Goal: Task Accomplishment & Management: Use online tool/utility

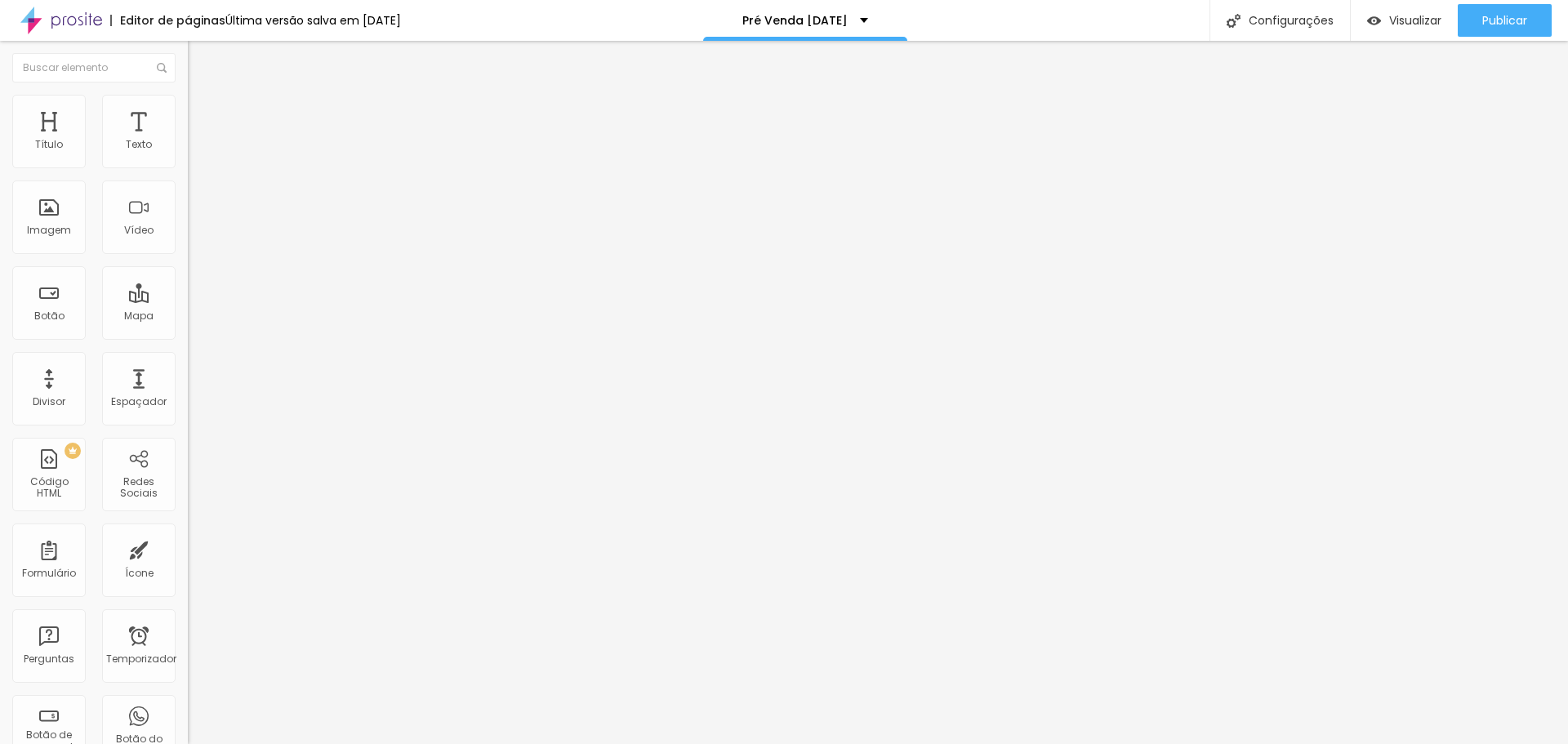
click at [188, 140] on img at bounding box center [193, 136] width 10 height 10
drag, startPoint x: 499, startPoint y: 167, endPoint x: 785, endPoint y: 592, distance: 512.3
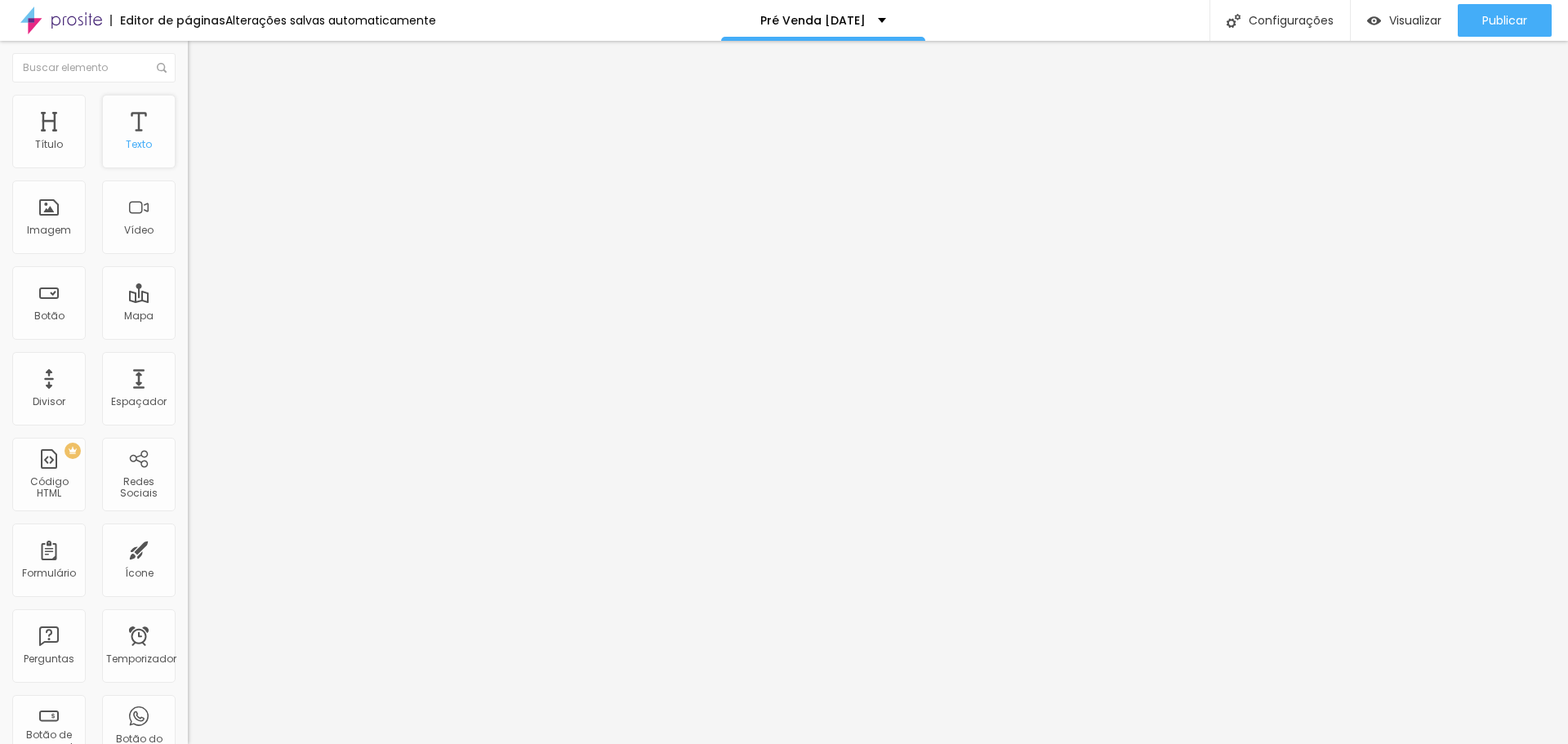
drag, startPoint x: 23, startPoint y: 65, endPoint x: 44, endPoint y: 107, distance: 47.0
click at [200, 65] on img "button" at bounding box center [206, 60] width 13 height 13
click at [188, 225] on div at bounding box center [282, 205] width 188 height 126
click at [200, 56] on img "button" at bounding box center [206, 60] width 13 height 13
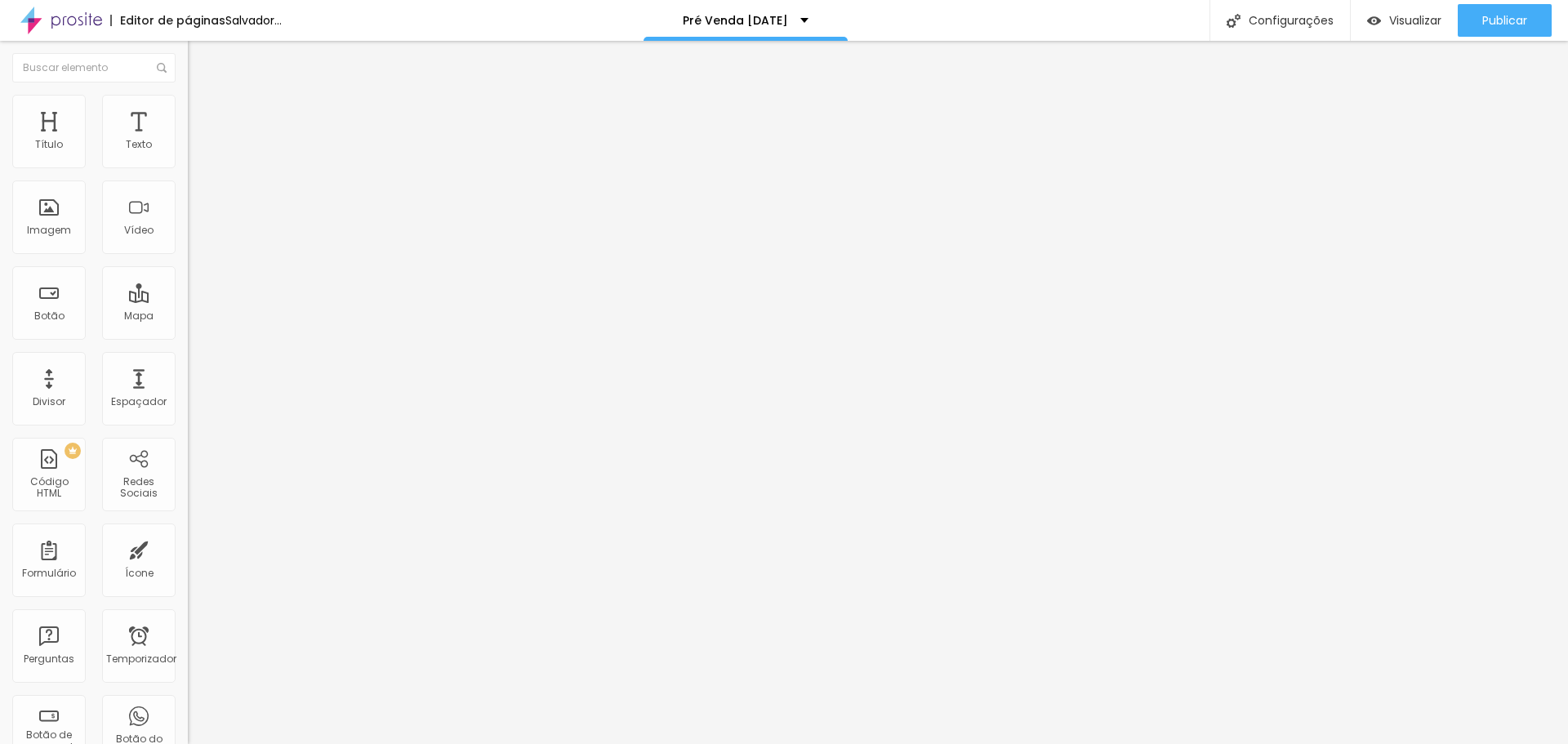
click at [188, 243] on div at bounding box center [282, 205] width 188 height 126
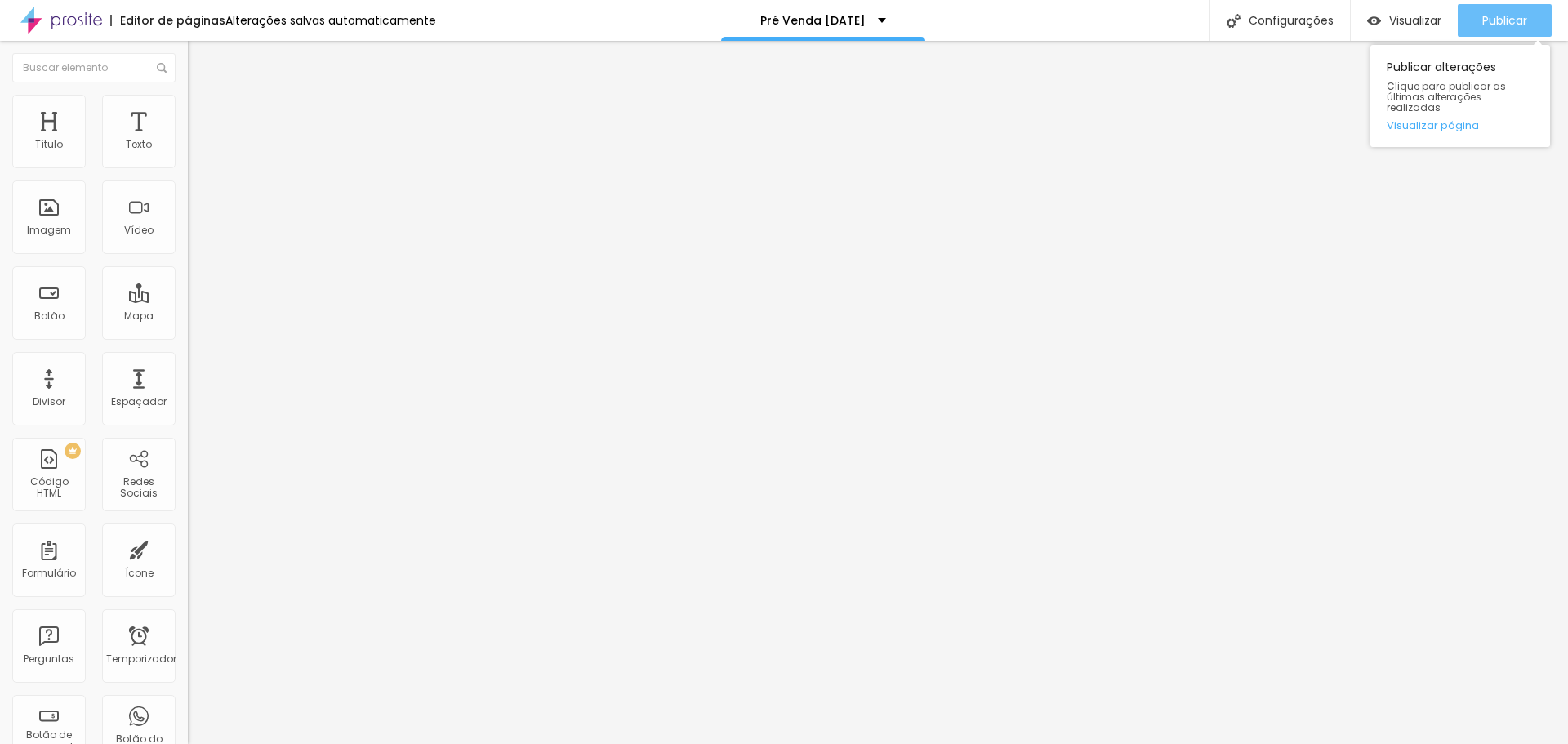
click at [1493, 14] on font "Publicar" at bounding box center [1505, 20] width 45 height 16
click at [188, 140] on img at bounding box center [193, 136] width 10 height 10
drag, startPoint x: 496, startPoint y: 169, endPoint x: 546, endPoint y: 196, distance: 56.8
drag, startPoint x: 495, startPoint y: 172, endPoint x: 505, endPoint y: 172, distance: 10.0
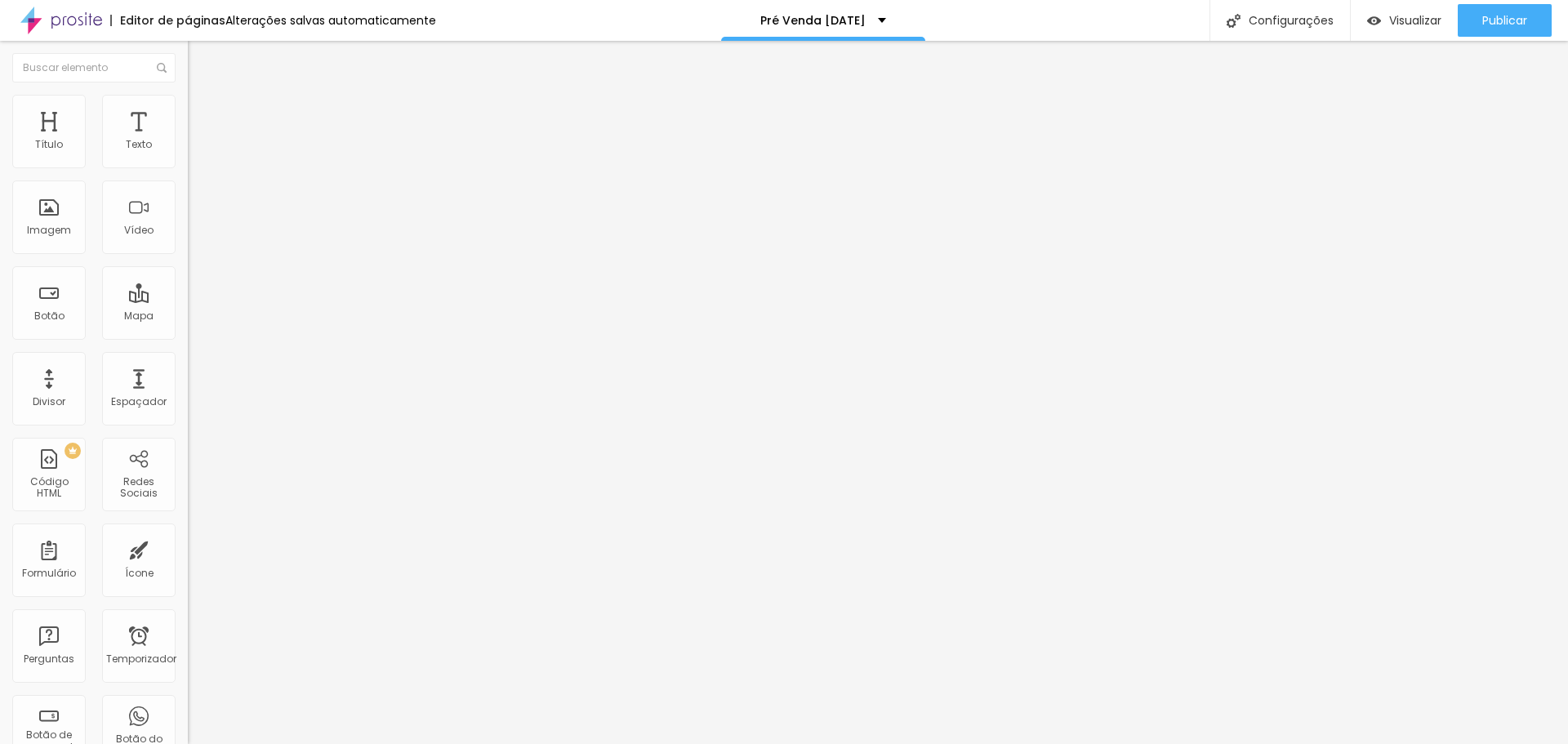
drag, startPoint x: 498, startPoint y: 168, endPoint x: 703, endPoint y: 617, distance: 493.6
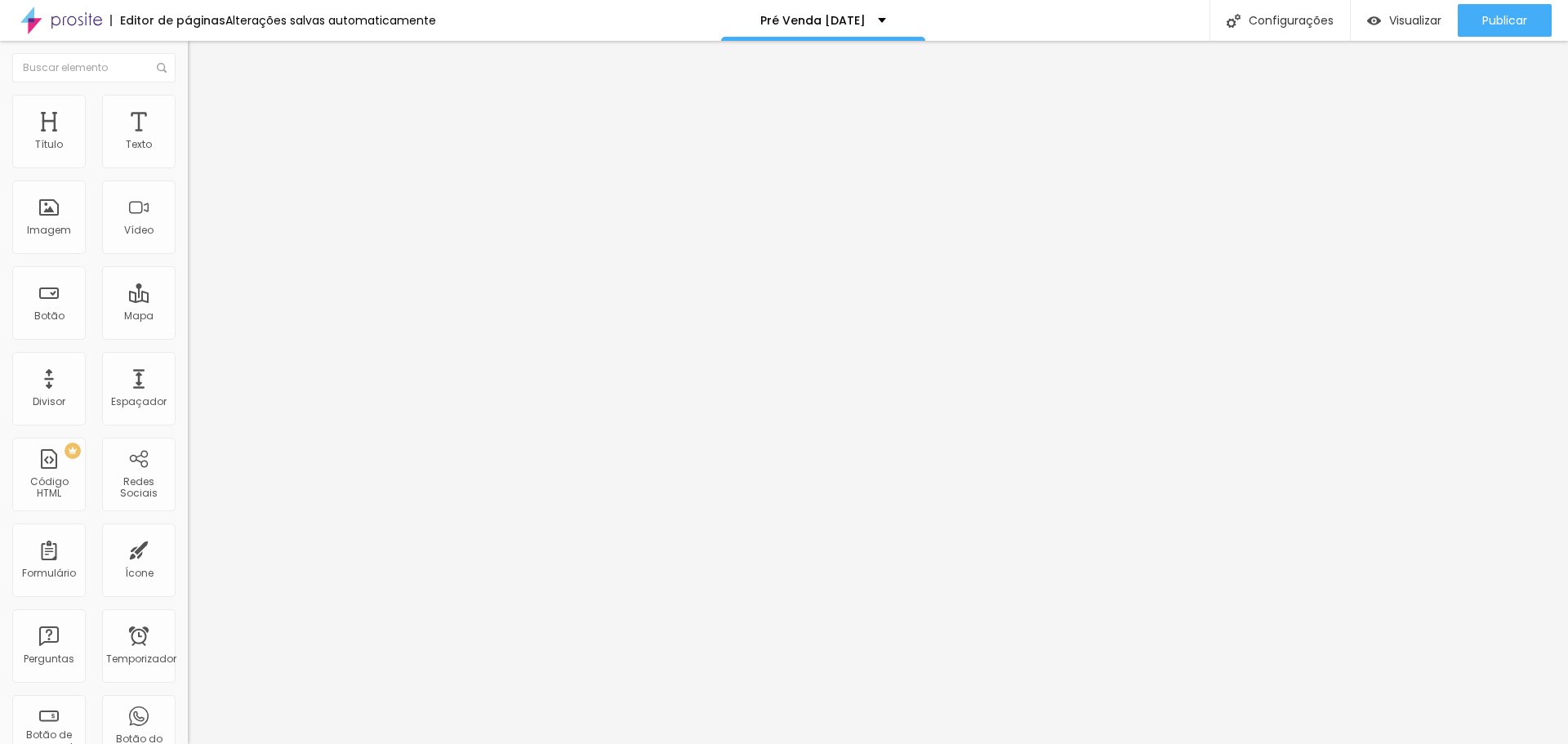
click at [1514, 15] on font "Publicar" at bounding box center [1505, 20] width 45 height 16
